Goal: Information Seeking & Learning: Understand process/instructions

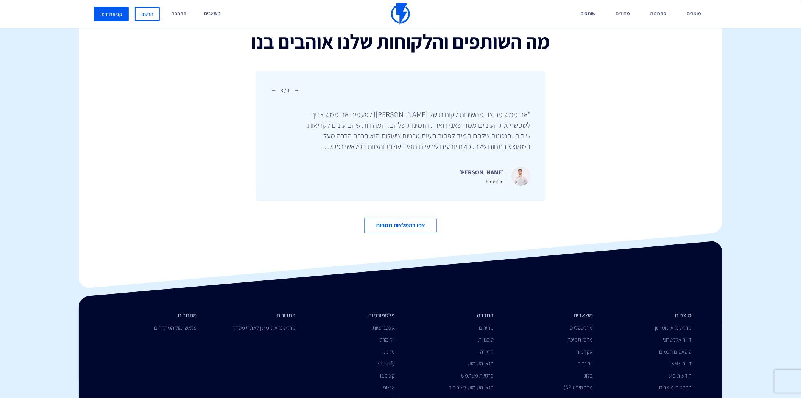
scroll to position [2603, 0]
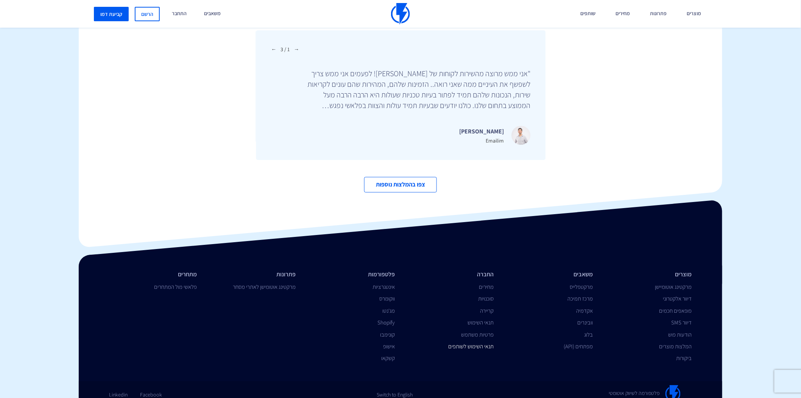
click at [474, 342] on link "תנאי השימוש לשותפים" at bounding box center [471, 345] width 45 height 7
click at [476, 318] on link "תנאי השימוש" at bounding box center [481, 321] width 26 height 7
